Goal: Transaction & Acquisition: Purchase product/service

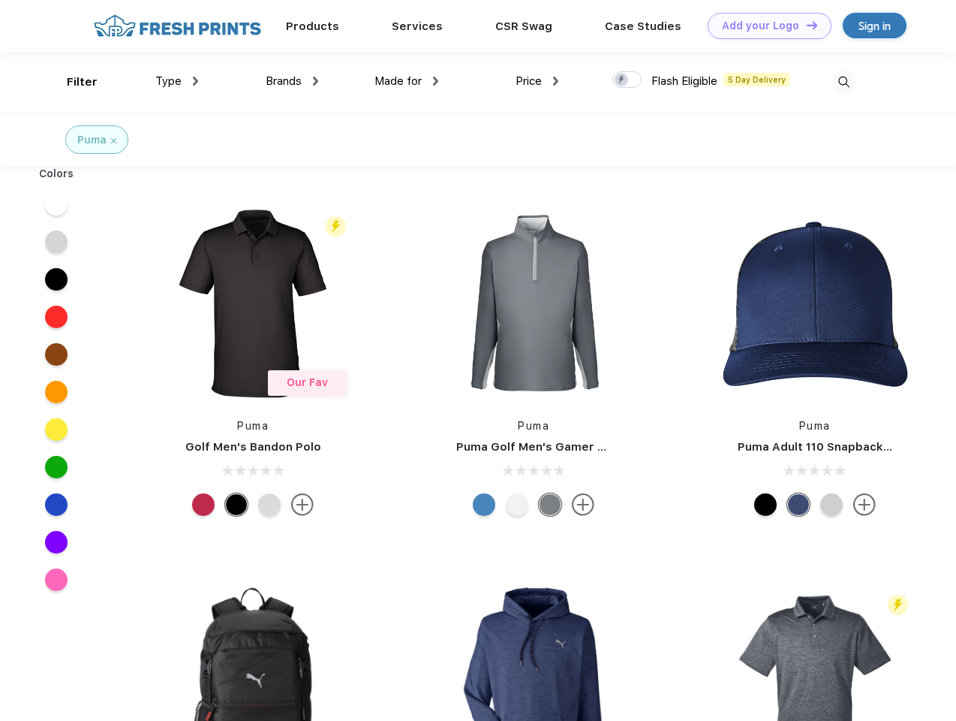
click at [764, 26] on link "Add your Logo Design Tool" at bounding box center [770, 26] width 124 height 26
click at [0, 0] on div "Design Tool" at bounding box center [0, 0] width 0 height 0
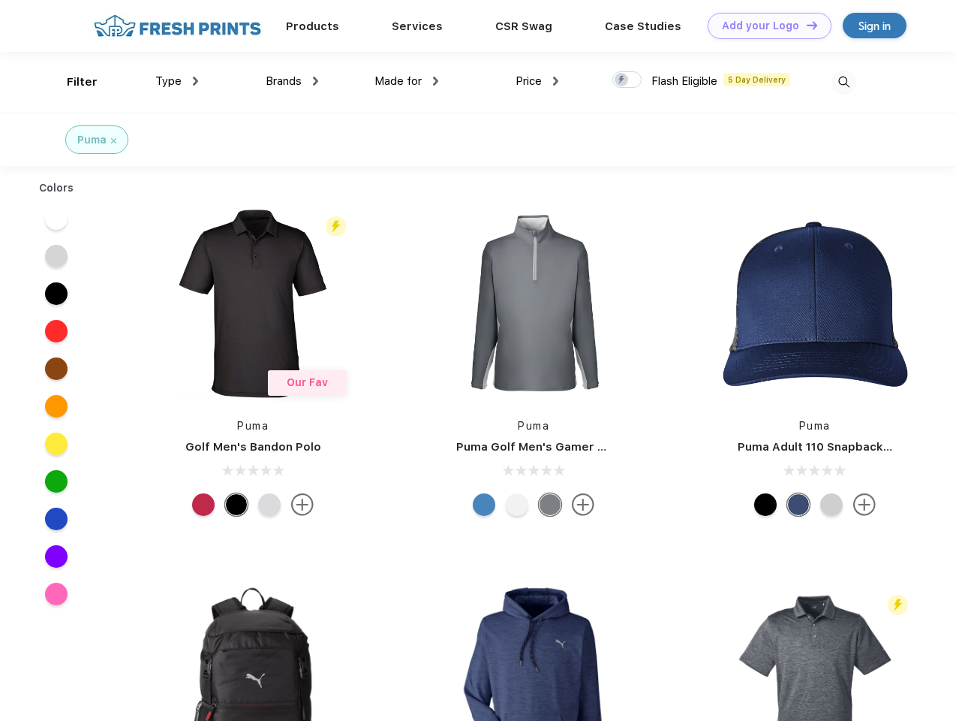
click at [806, 25] on link "Add your Logo Design Tool" at bounding box center [770, 26] width 124 height 26
click at [72, 82] on div "Filter" at bounding box center [82, 82] width 31 height 17
click at [177, 81] on span "Type" at bounding box center [168, 81] width 26 height 14
click at [292, 81] on span "Brands" at bounding box center [284, 81] width 36 height 14
click at [407, 81] on span "Made for" at bounding box center [398, 81] width 47 height 14
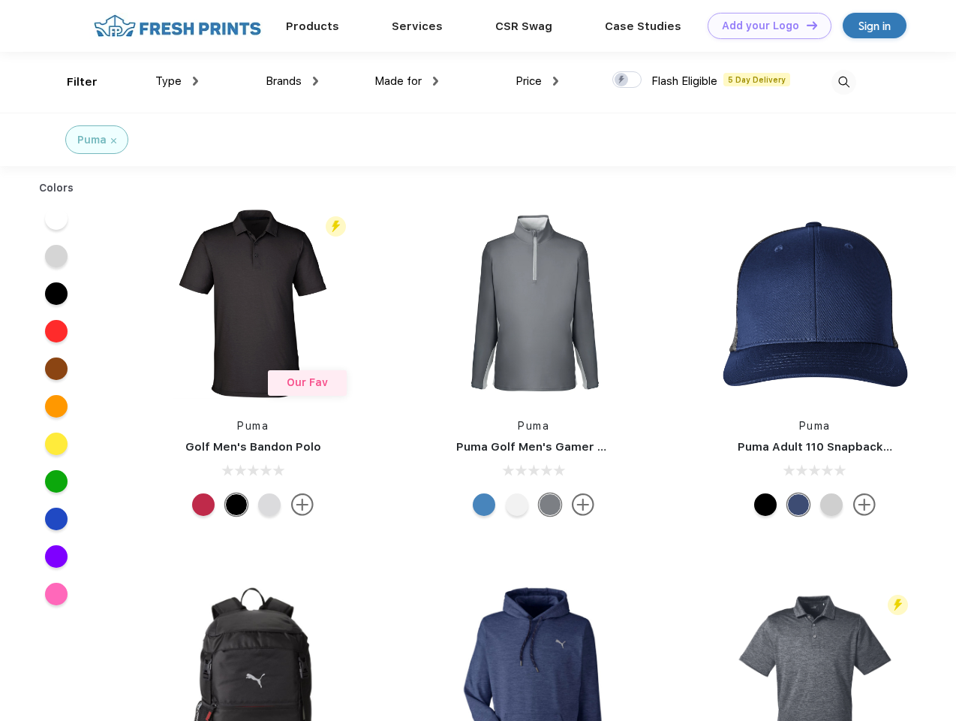
click at [538, 81] on span "Price" at bounding box center [529, 81] width 26 height 14
click at [628, 80] on div at bounding box center [627, 79] width 29 height 17
click at [622, 80] on input "checkbox" at bounding box center [618, 76] width 10 height 10
click at [844, 82] on img at bounding box center [844, 82] width 25 height 25
